Goal: Task Accomplishment & Management: Manage account settings

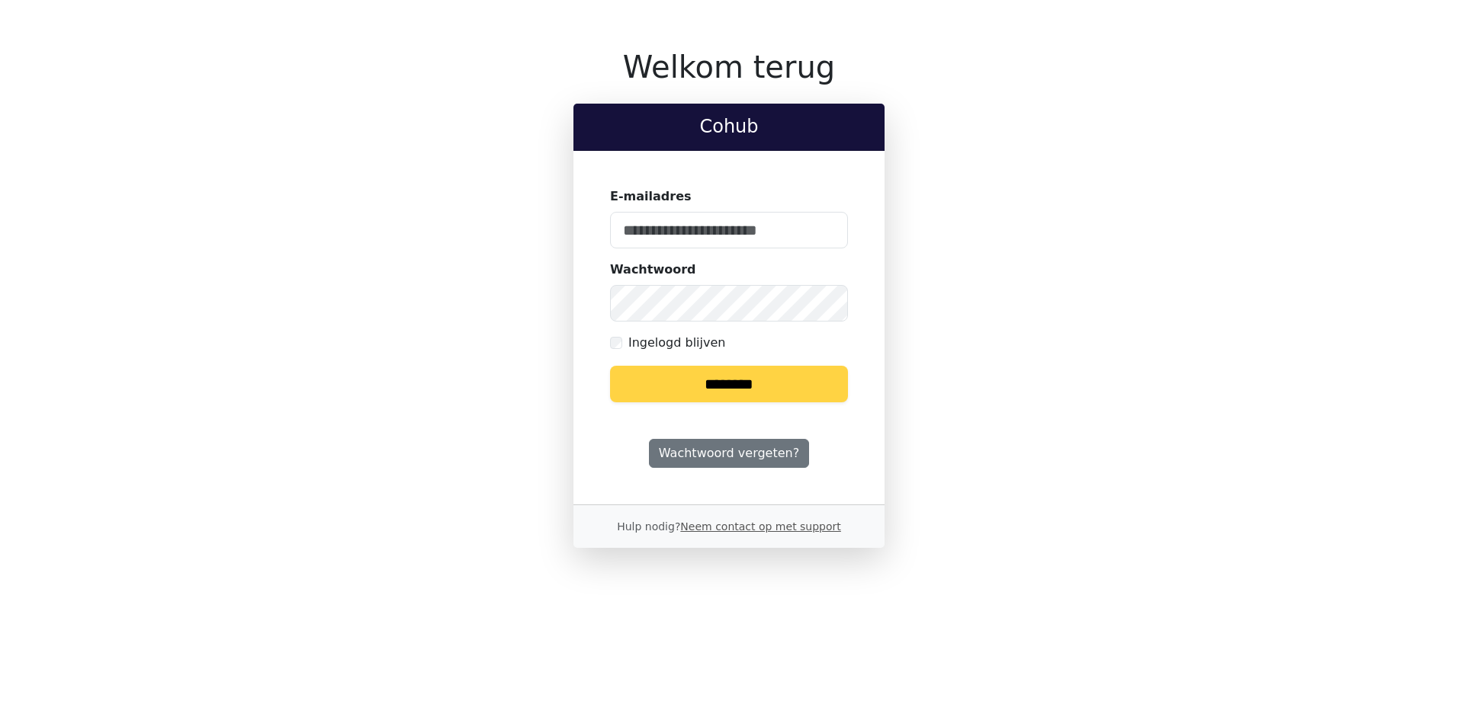
click at [827, 233] on keeper-lock "Open Keeper Popup" at bounding box center [826, 230] width 18 height 18
type input "**********"
click at [752, 387] on input "********" at bounding box center [729, 384] width 238 height 37
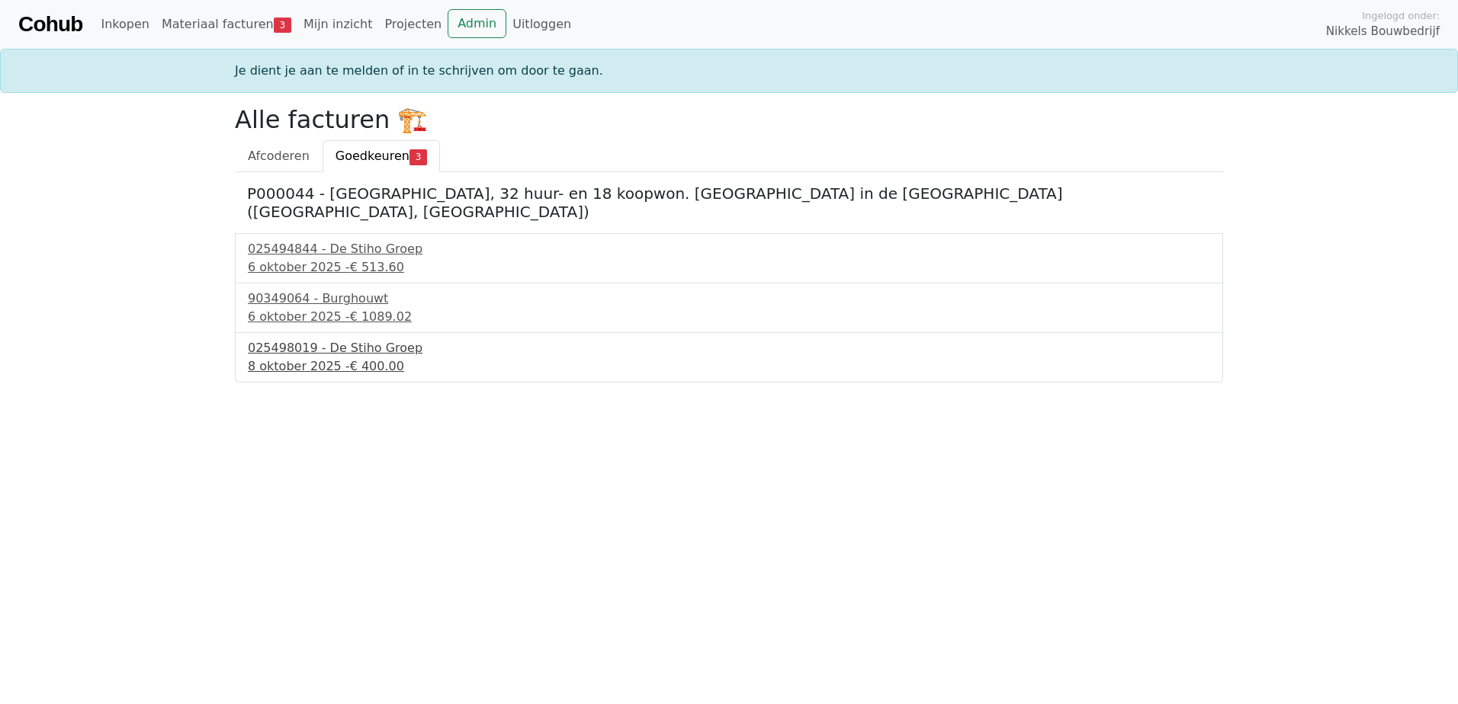
click at [326, 358] on div "8 oktober 2025 - € 400.00" at bounding box center [729, 367] width 962 height 18
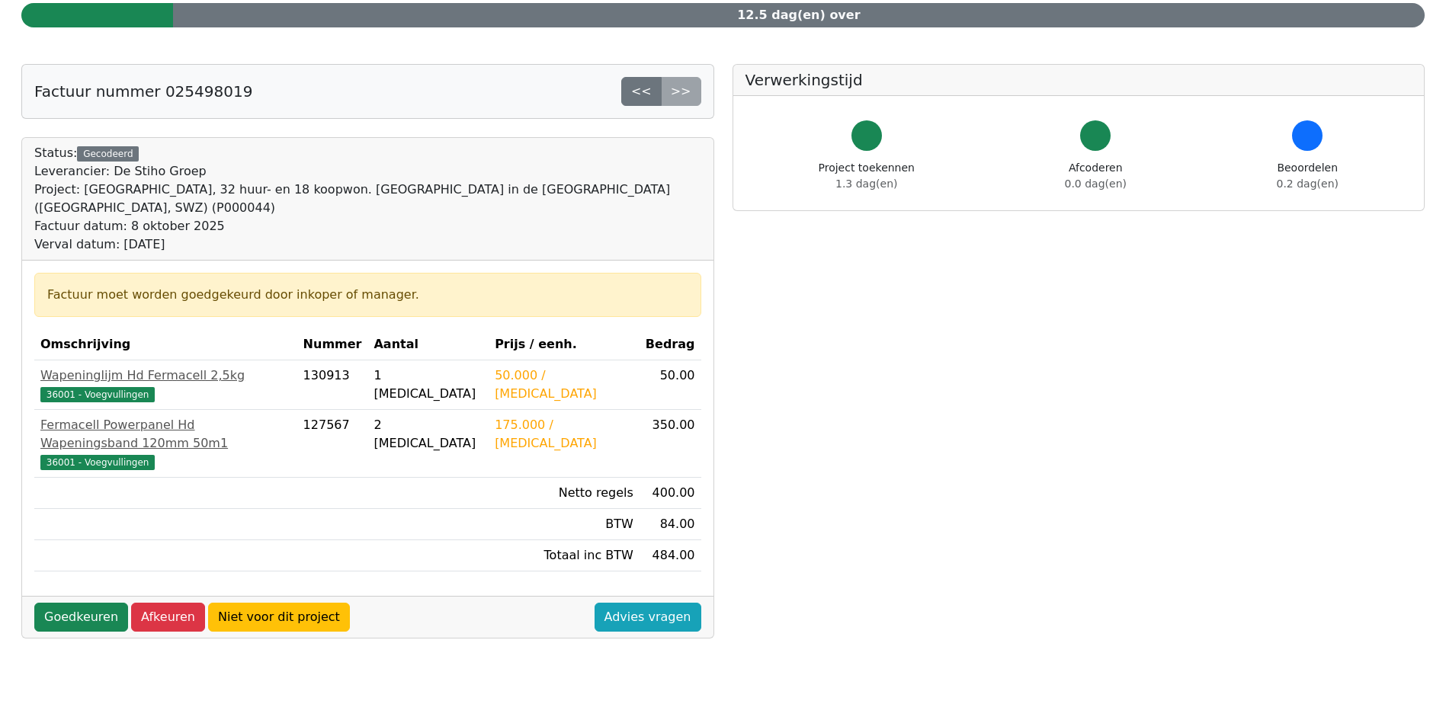
scroll to position [305, 0]
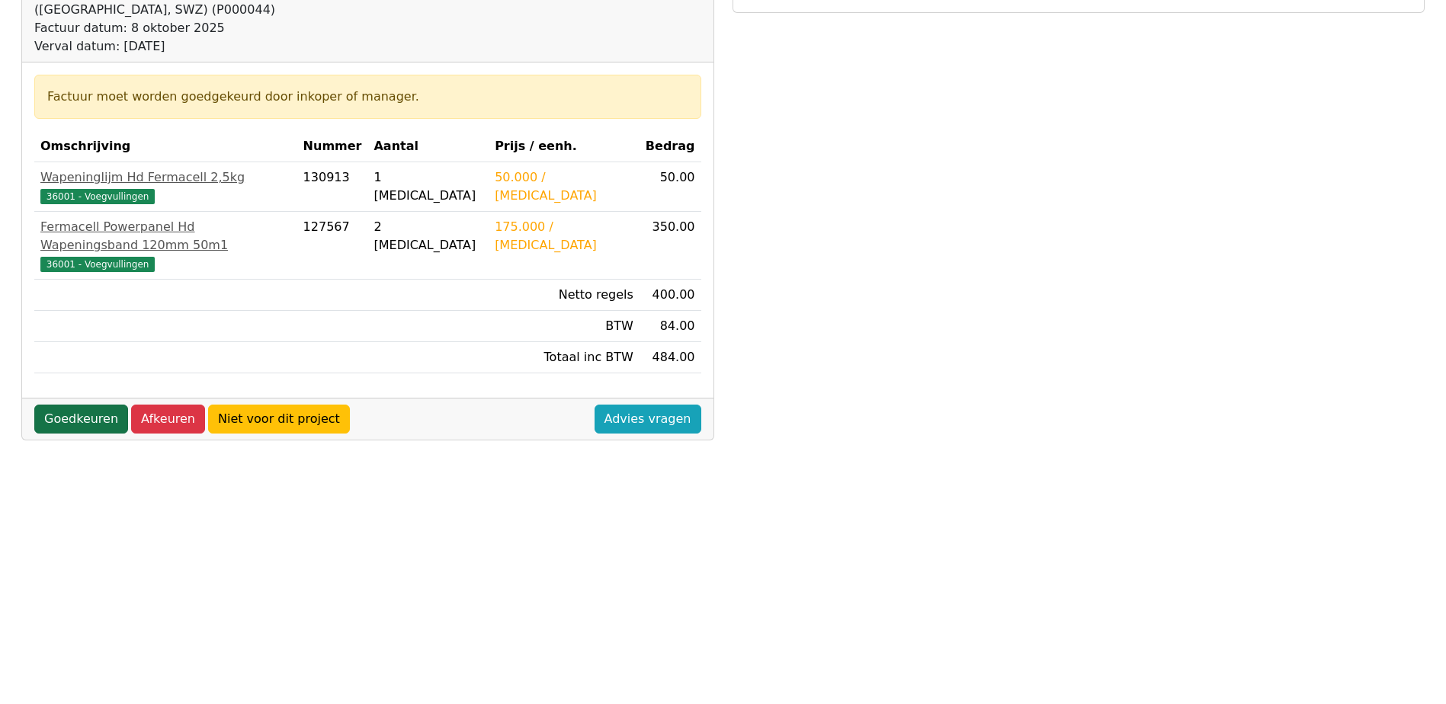
click at [90, 405] on link "Goedkeuren" at bounding box center [81, 419] width 94 height 29
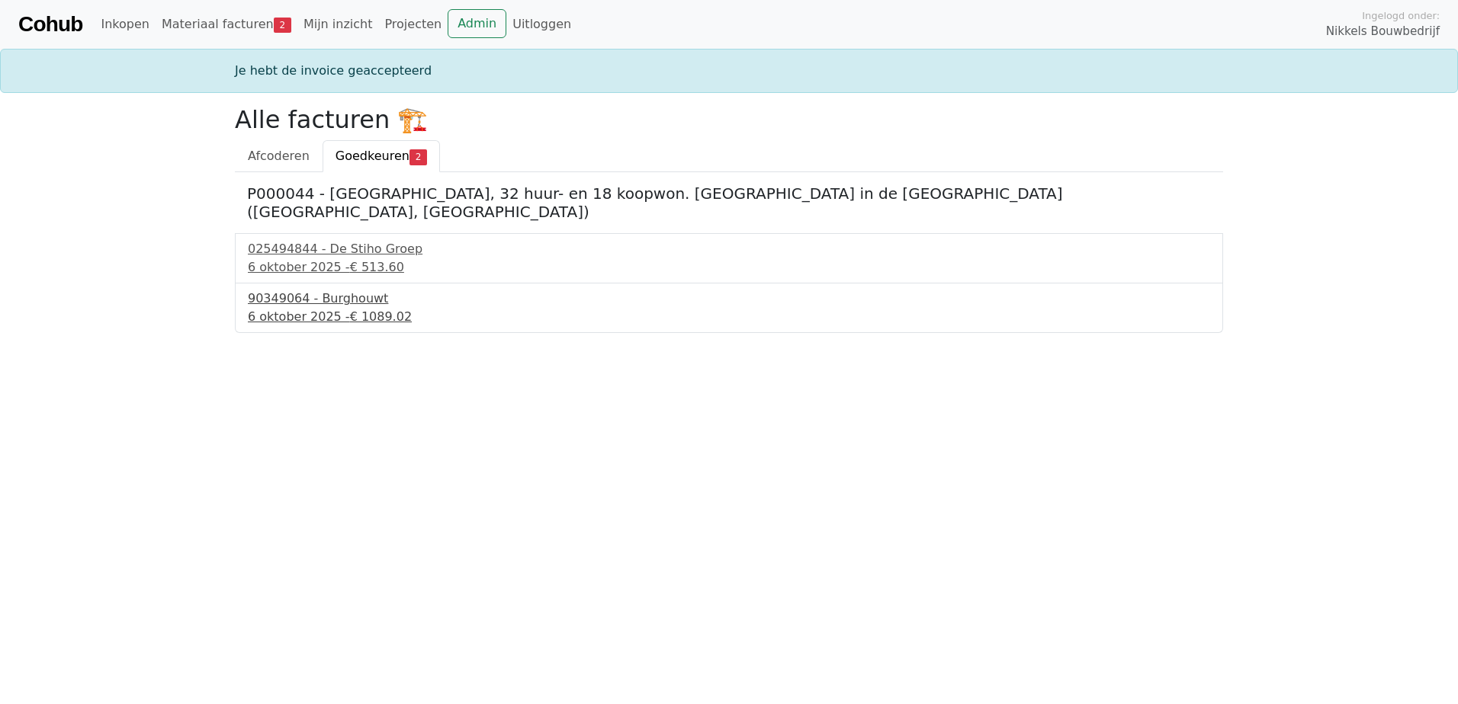
click at [321, 290] on div "90349064 - Burghouwt" at bounding box center [729, 299] width 962 height 18
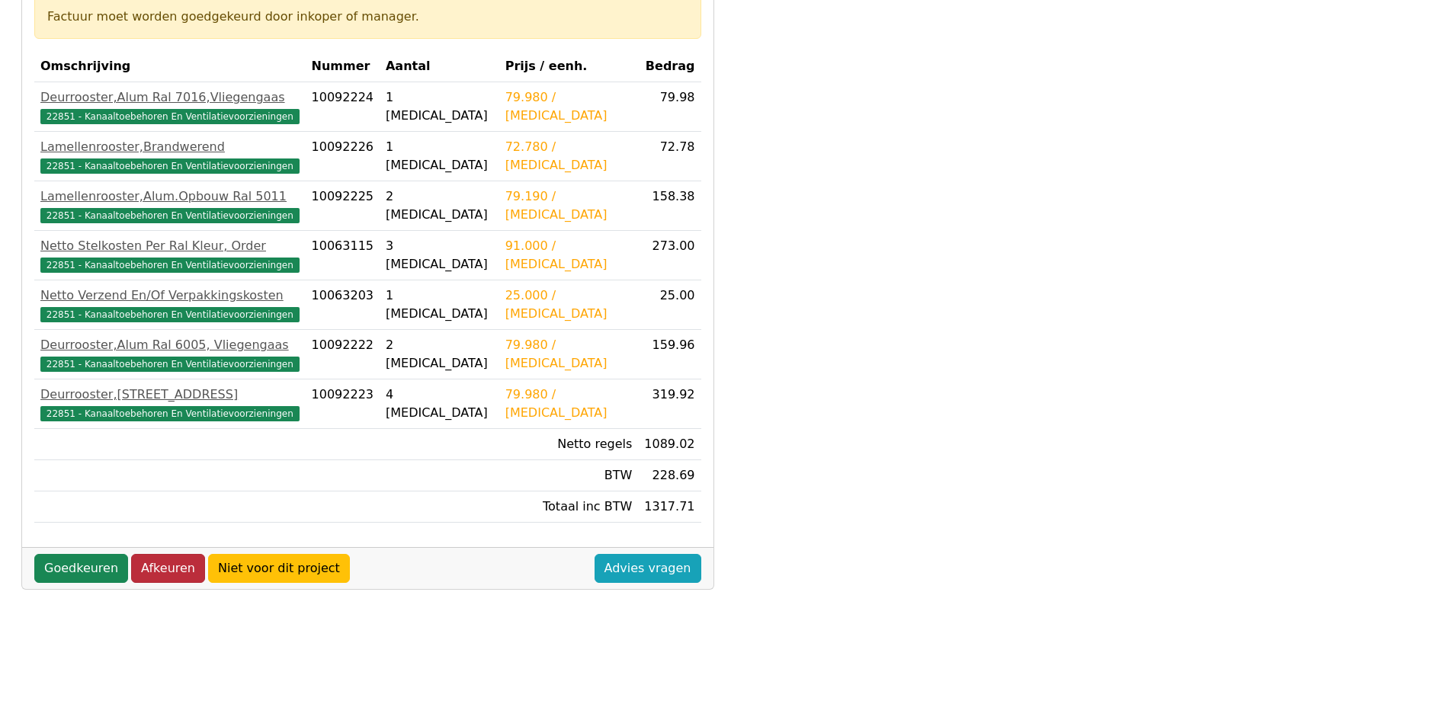
scroll to position [512, 0]
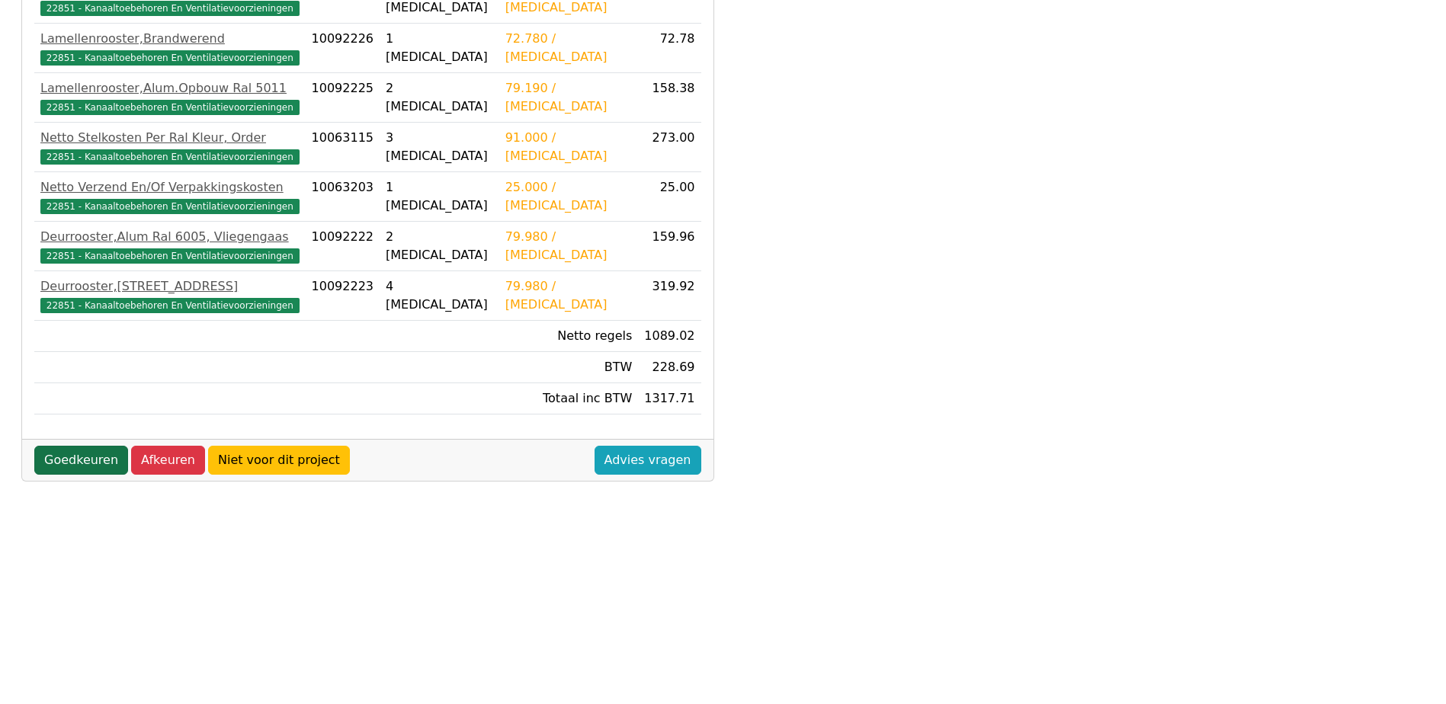
click at [88, 446] on link "Goedkeuren" at bounding box center [81, 460] width 94 height 29
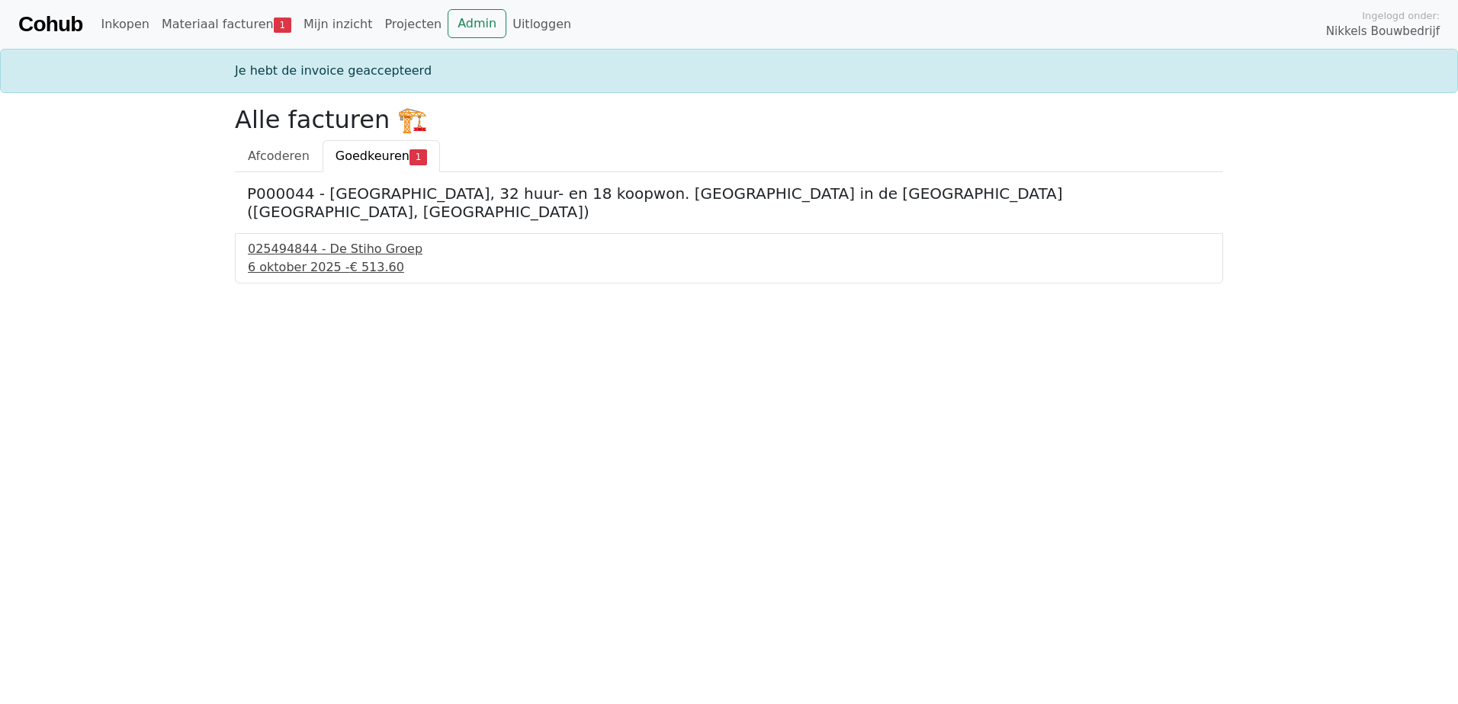
click at [351, 240] on div "025494844 - De Stiho Groep" at bounding box center [729, 249] width 962 height 18
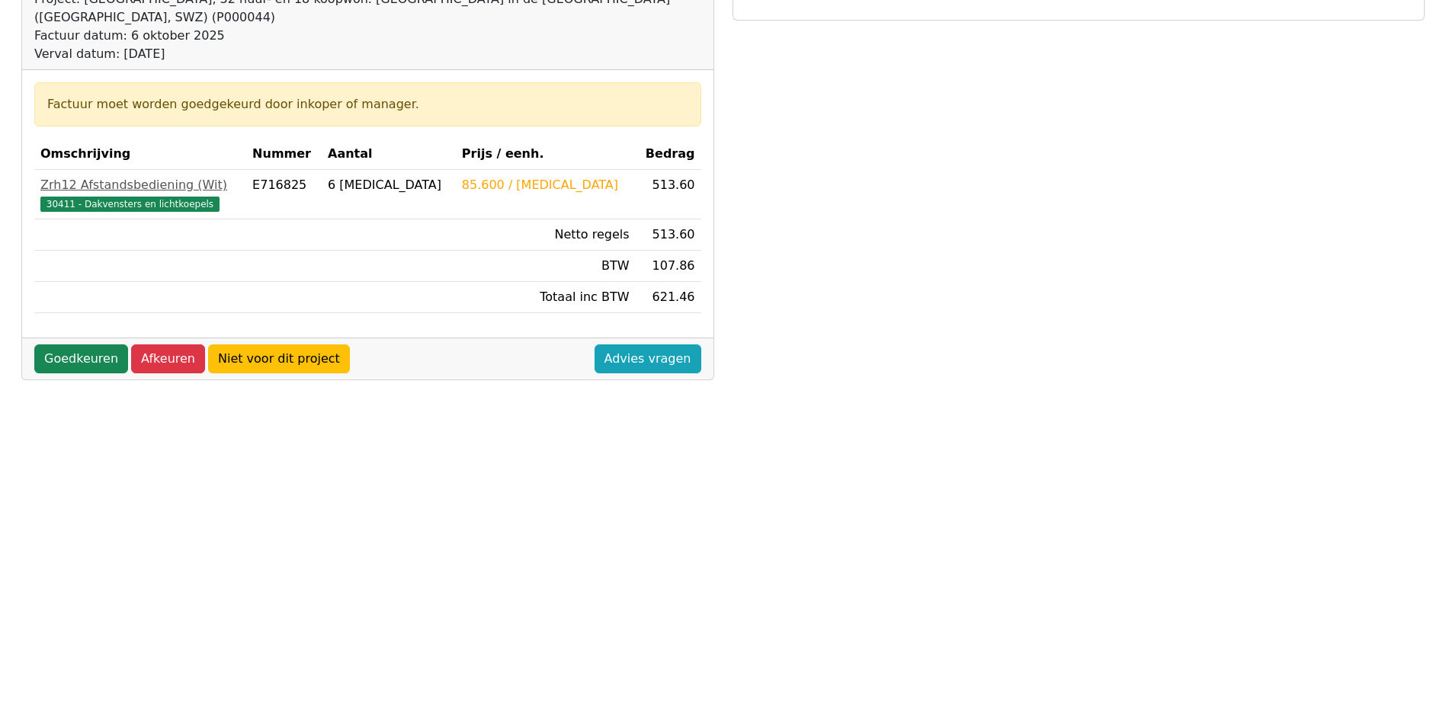
scroll to position [305, 0]
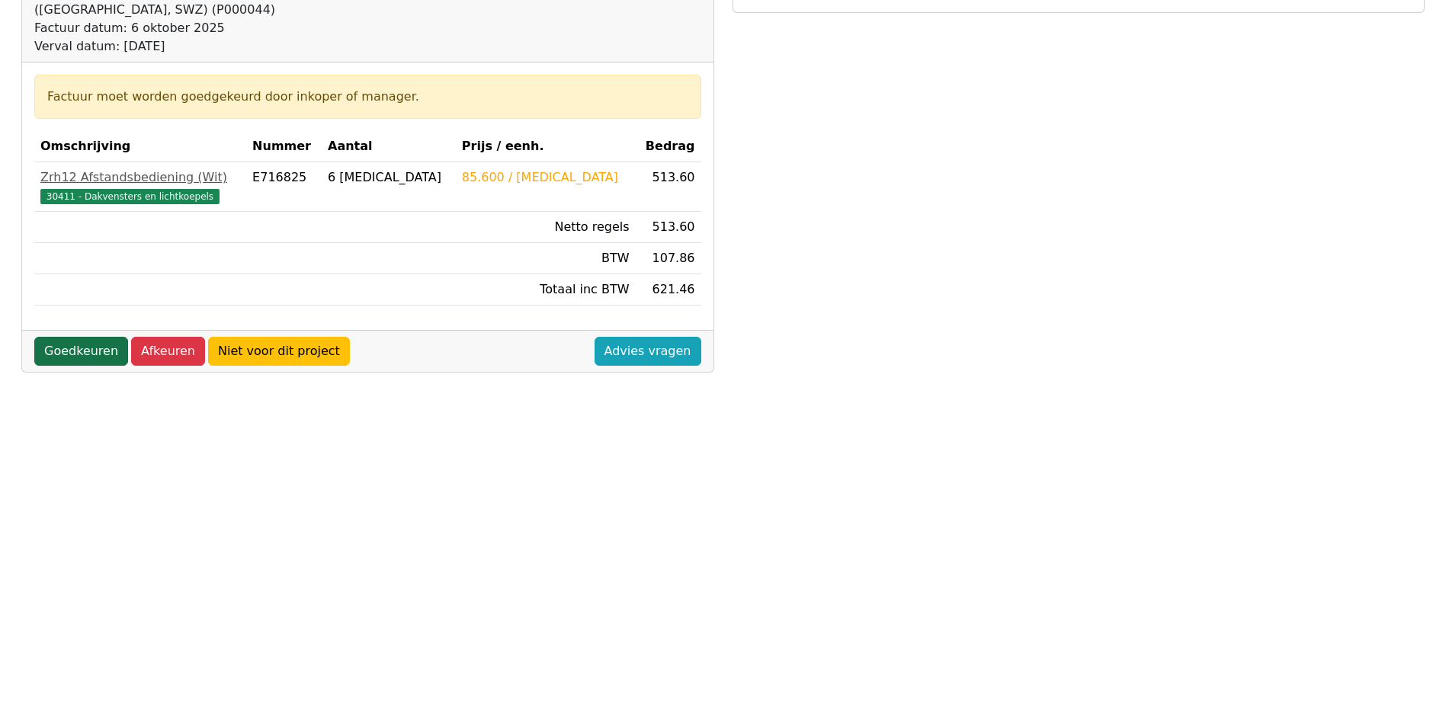
click at [82, 337] on link "Goedkeuren" at bounding box center [81, 351] width 94 height 29
